Goal: Find specific page/section: Find specific page/section

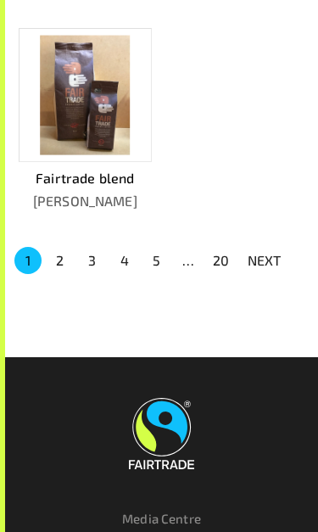
scroll to position [1737, 0]
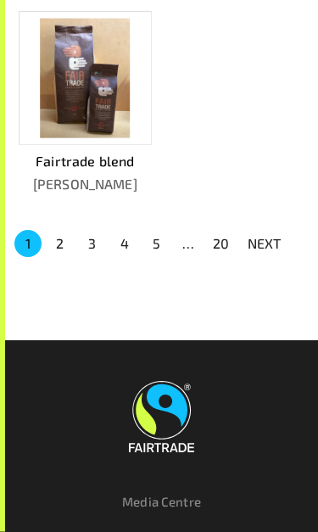
click at [63, 231] on button "2" at bounding box center [60, 244] width 27 height 27
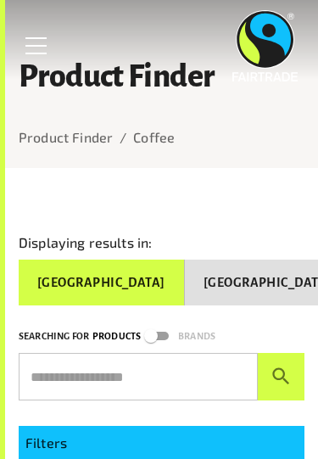
scroll to position [0, 0]
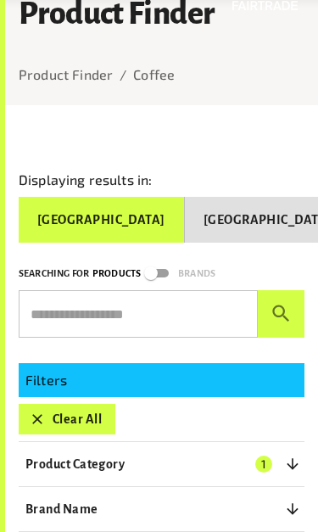
click at [107, 322] on input "text" at bounding box center [138, 314] width 239 height 48
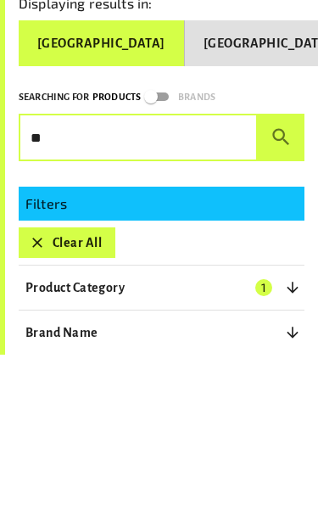
click at [284, 306] on icon "submit" at bounding box center [280, 314] width 17 height 17
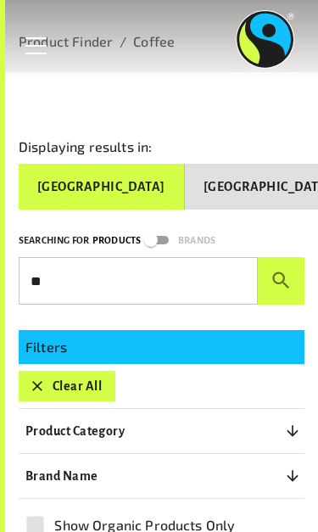
scroll to position [105, 0]
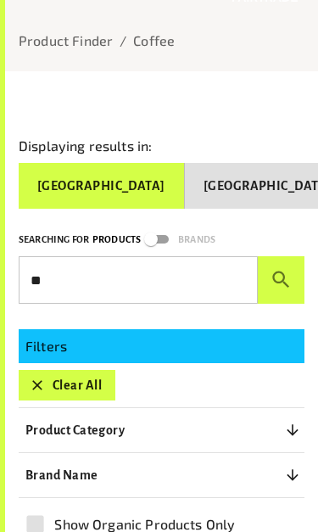
click at [198, 293] on input "**" at bounding box center [138, 280] width 239 height 48
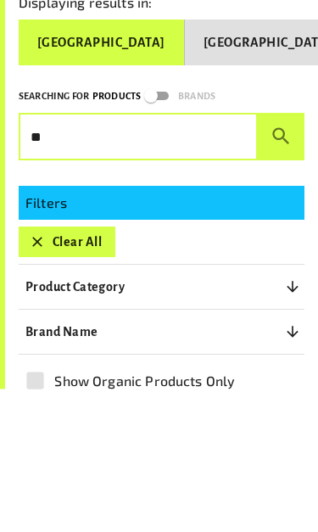
type input "*"
click at [279, 271] on icon "submit" at bounding box center [280, 279] width 17 height 17
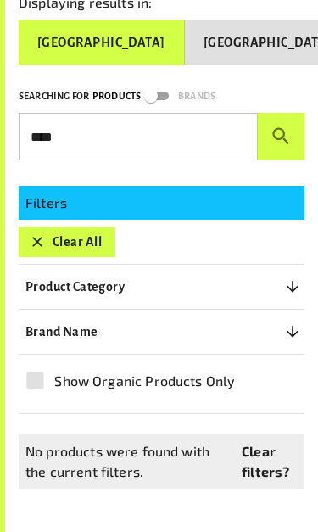
click at [221, 148] on input "****" at bounding box center [138, 137] width 239 height 48
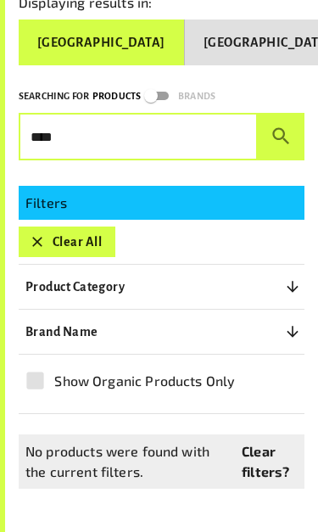
scroll to position [248, 0]
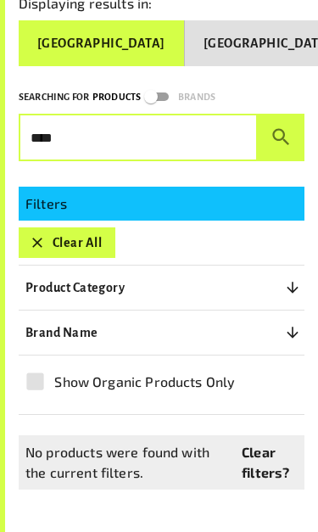
click at [226, 206] on p "Filters" at bounding box center [161, 203] width 272 height 20
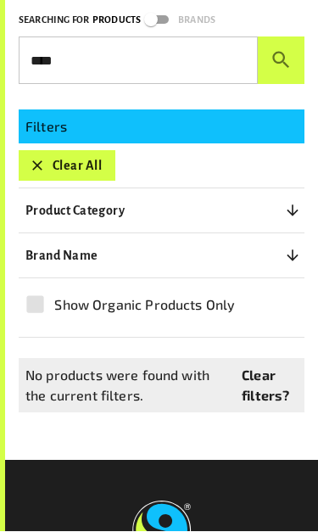
click at [289, 205] on icon "button" at bounding box center [292, 211] width 17 height 17
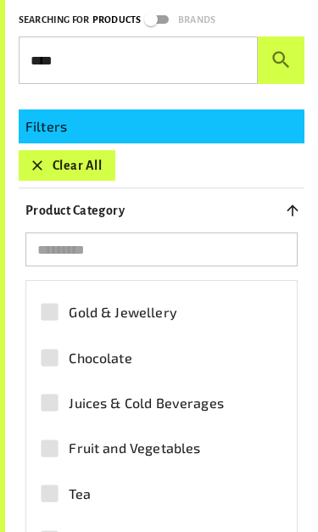
scroll to position [37, 0]
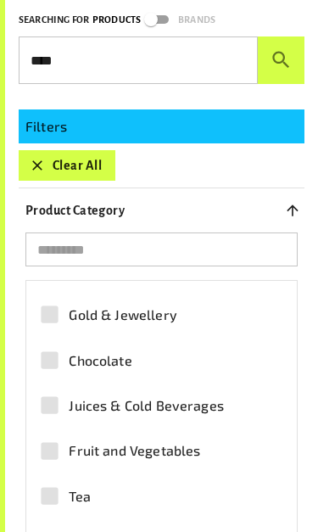
click at [196, 406] on span "Juices & Cold Beverages" at bounding box center [146, 405] width 154 height 20
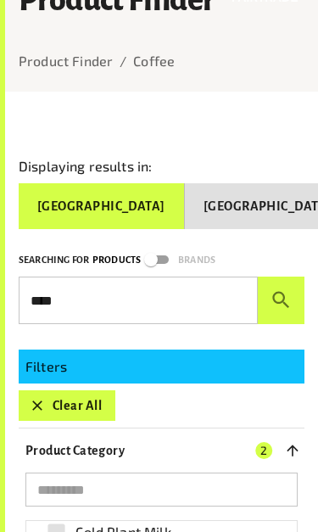
scroll to position [84, 0]
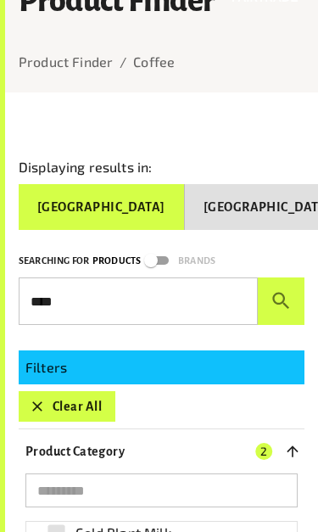
click at [276, 308] on icon "submit" at bounding box center [281, 300] width 23 height 23
click at [191, 308] on input "****" at bounding box center [138, 301] width 239 height 48
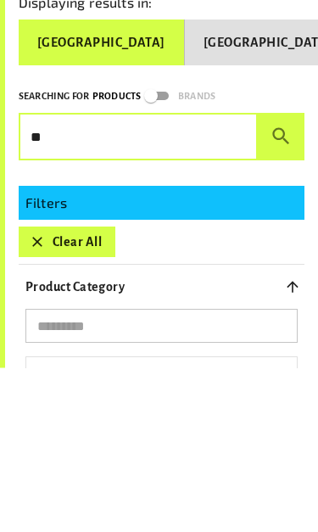
type input "*"
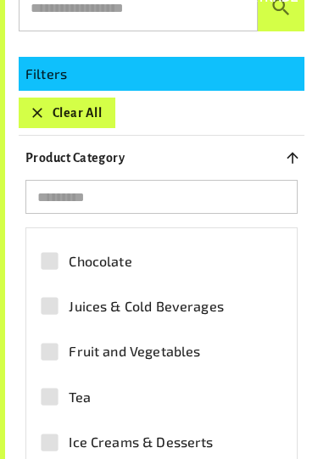
scroll to position [91, 0]
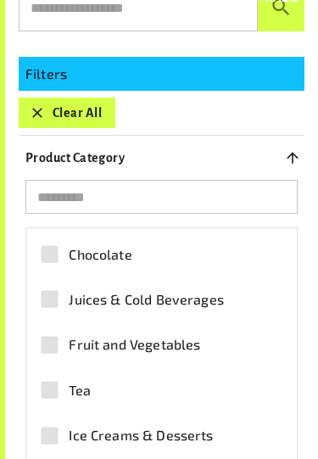
click at [204, 306] on span "Juices & Cold Beverages" at bounding box center [146, 299] width 154 height 20
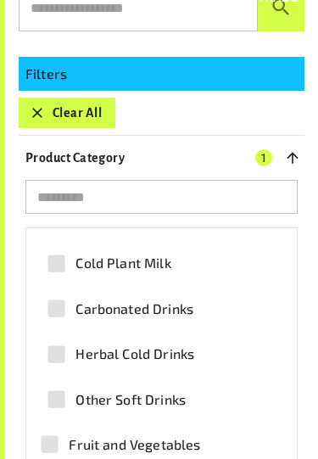
scroll to position [178, 0]
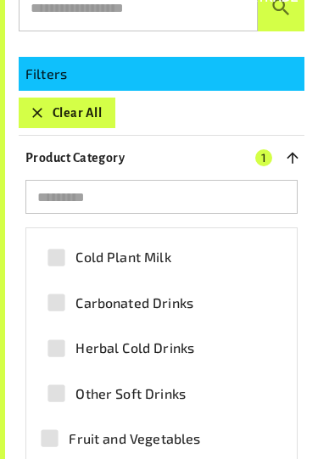
click at [150, 304] on span "Carbonated Drinks" at bounding box center [134, 303] width 118 height 20
click at [265, 154] on span "2" at bounding box center [263, 157] width 17 height 17
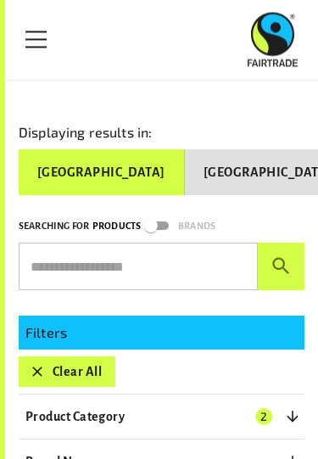
scroll to position [0, 0]
